Goal: Book appointment/travel/reservation

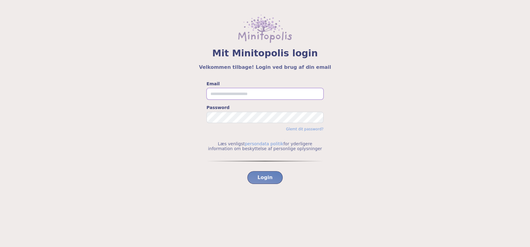
click at [266, 94] on input "Email" at bounding box center [265, 94] width 117 height 12
type input "**********"
click at [266, 178] on span "Login" at bounding box center [264, 177] width 15 height 7
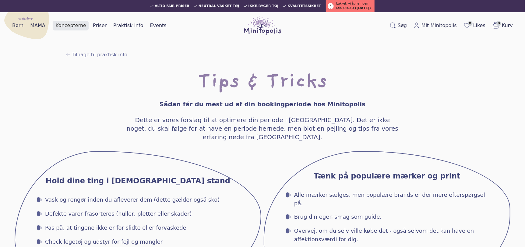
click at [78, 24] on link "Koncepterne" at bounding box center [71, 26] width 36 height 10
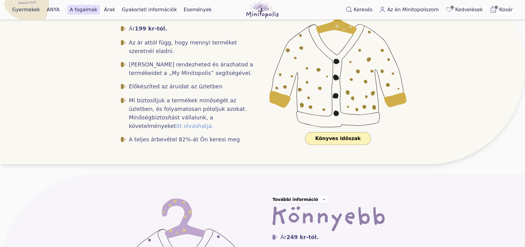
scroll to position [139, 0]
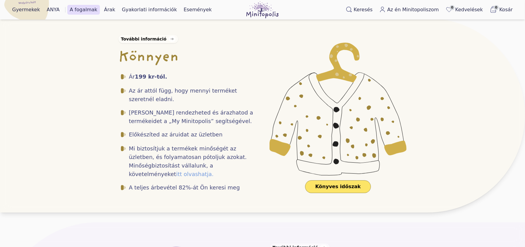
click at [334, 184] on font "Könyves időszak" at bounding box center [338, 187] width 46 height 6
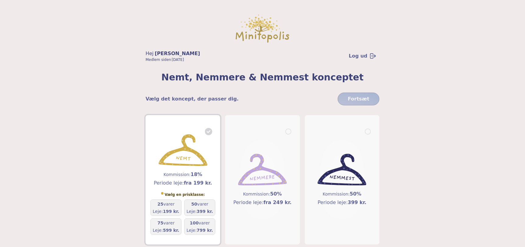
scroll to position [33, 0]
